Goal: Transaction & Acquisition: Purchase product/service

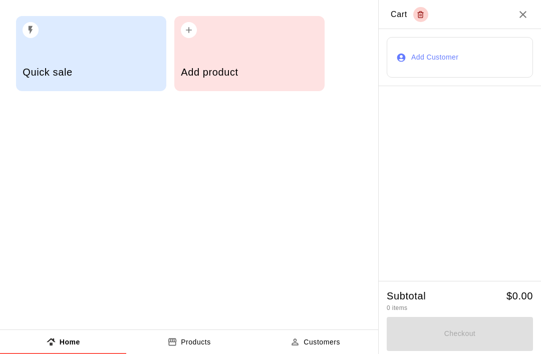
click at [284, 35] on div "button" at bounding box center [249, 27] width 137 height 22
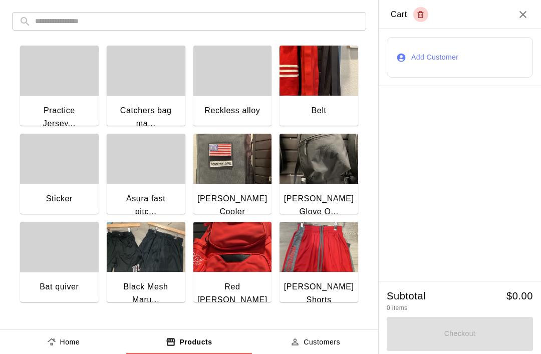
click at [32, 77] on div "button" at bounding box center [59, 71] width 79 height 50
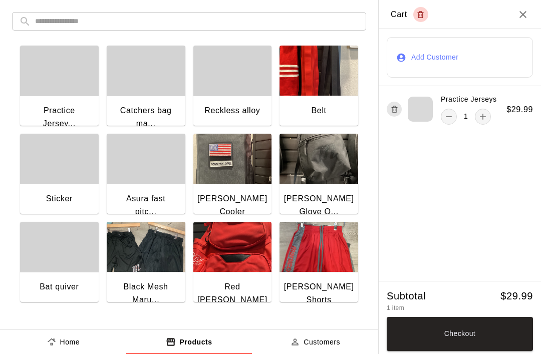
click at [479, 124] on button "add" at bounding box center [483, 117] width 16 height 16
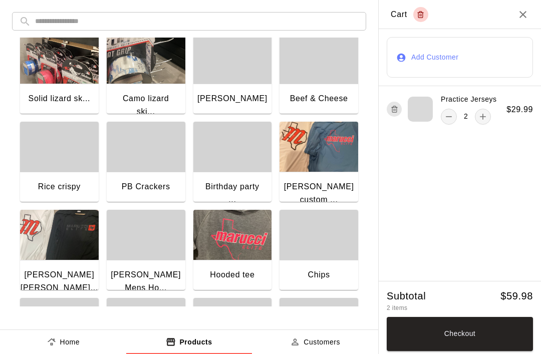
scroll to position [546, 0]
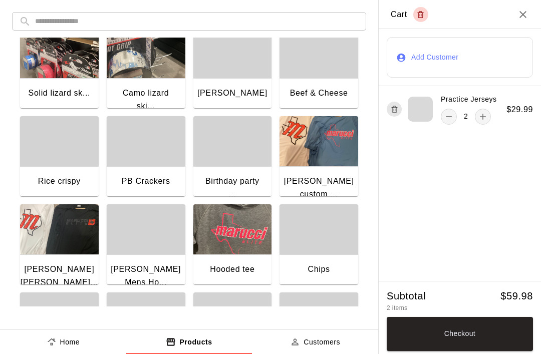
click at [321, 162] on img "button" at bounding box center [318, 141] width 79 height 50
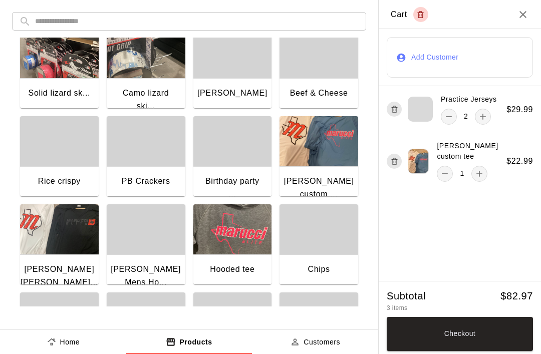
click at [487, 345] on button "Checkout" at bounding box center [460, 334] width 146 height 34
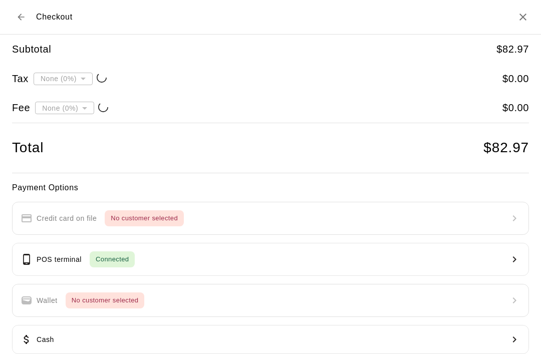
type input "**********"
click at [264, 256] on button "POS terminal Connected" at bounding box center [270, 259] width 517 height 33
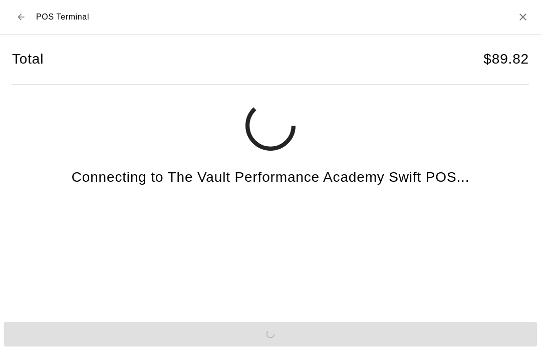
scroll to position [25, 0]
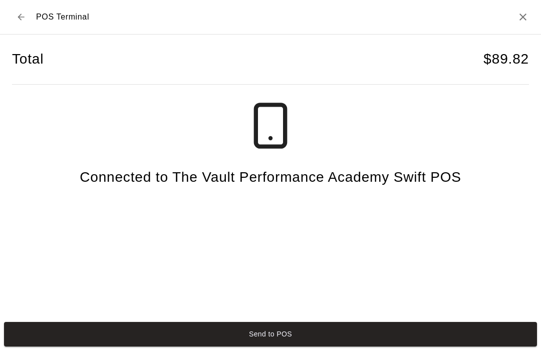
click at [411, 341] on button "Send to POS" at bounding box center [270, 334] width 533 height 25
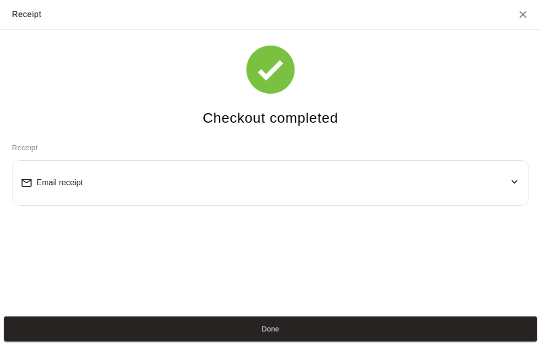
click at [398, 341] on button "Done" at bounding box center [270, 328] width 533 height 25
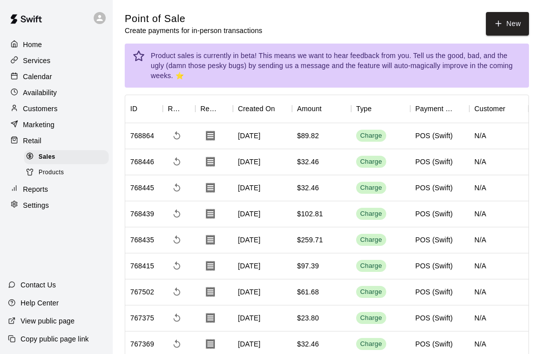
scroll to position [19, 0]
click at [509, 24] on button "New" at bounding box center [507, 24] width 43 height 24
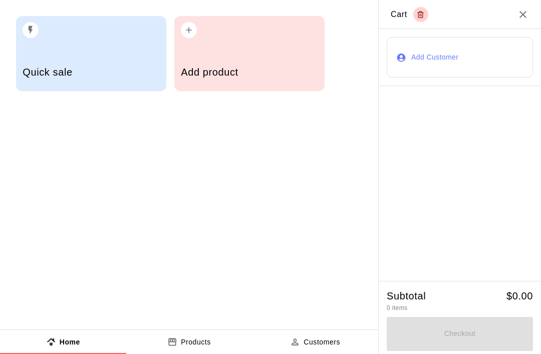
click at [76, 67] on h5 "Quick sale" at bounding box center [91, 73] width 137 height 14
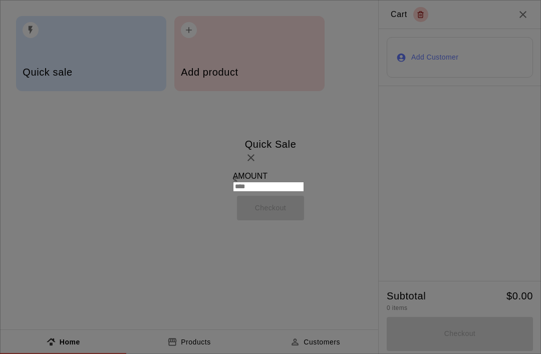
click at [257, 152] on icon "Close" at bounding box center [251, 158] width 12 height 12
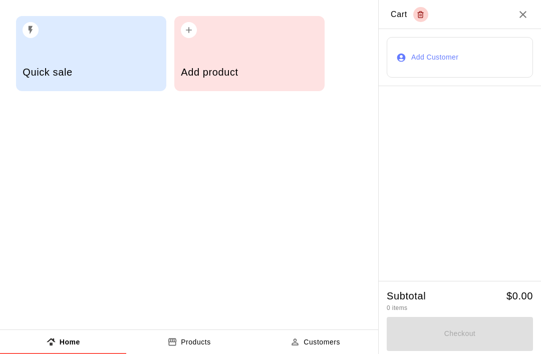
click at [257, 60] on div "Add product" at bounding box center [249, 74] width 137 height 36
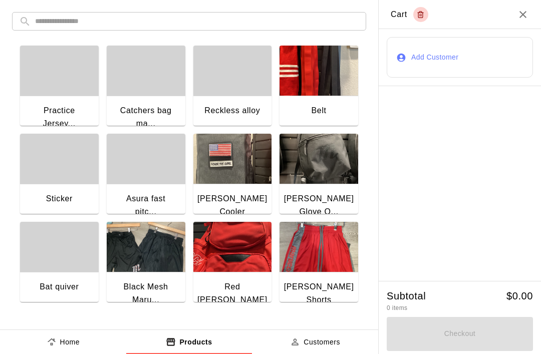
click at [52, 88] on div "button" at bounding box center [59, 71] width 79 height 50
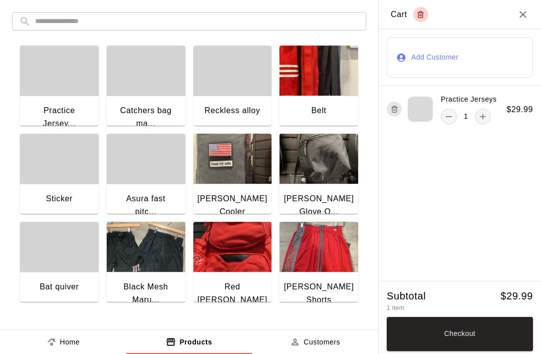
scroll to position [52, 0]
click at [517, 14] on icon "Close" at bounding box center [523, 15] width 12 height 12
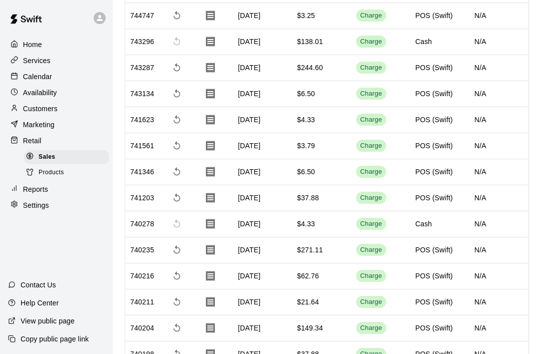
click at [47, 78] on p "Calendar" at bounding box center [37, 77] width 29 height 10
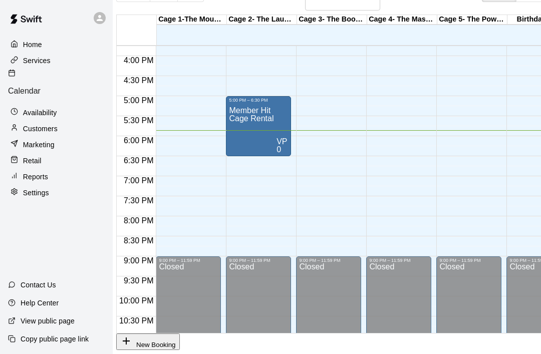
scroll to position [48, 0]
